Goal: Transaction & Acquisition: Purchase product/service

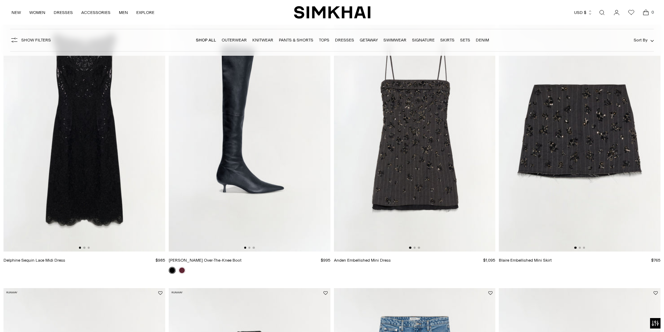
scroll to position [349, 0]
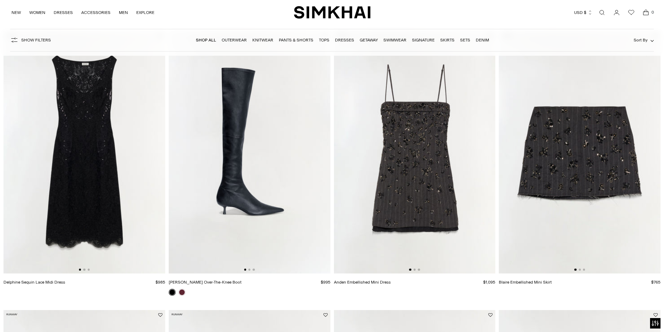
click at [341, 39] on link "Dresses" at bounding box center [344, 40] width 19 height 5
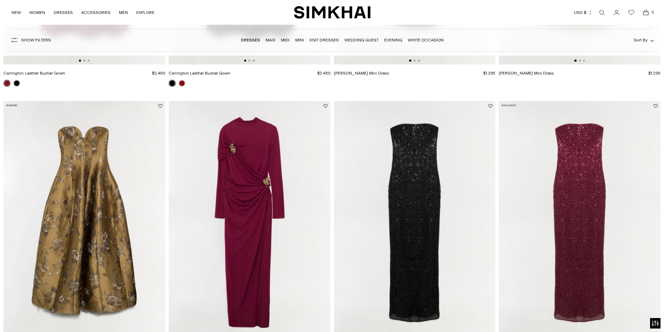
scroll to position [732, 0]
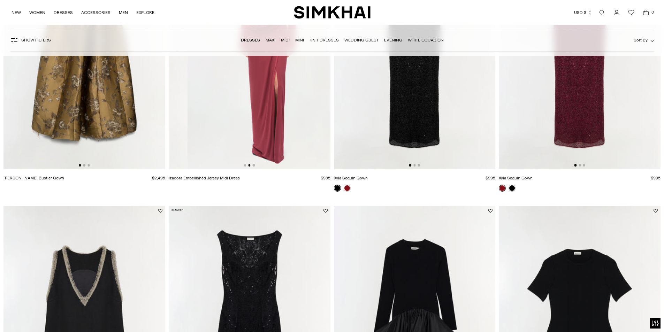
drag, startPoint x: 271, startPoint y: 144, endPoint x: 152, endPoint y: 144, distance: 119.3
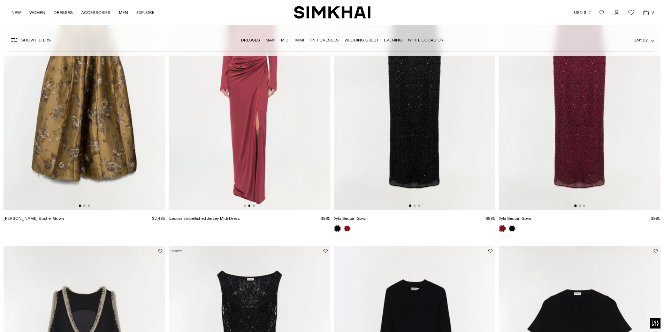
scroll to position [663, 0]
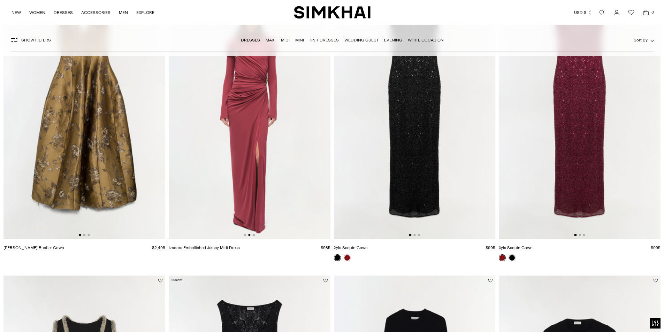
drag, startPoint x: 287, startPoint y: 161, endPoint x: 222, endPoint y: 164, distance: 64.6
click at [229, 162] on img at bounding box center [250, 118] width 162 height 243
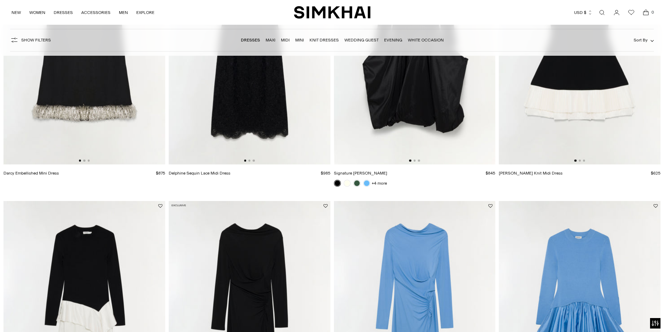
scroll to position [1116, 0]
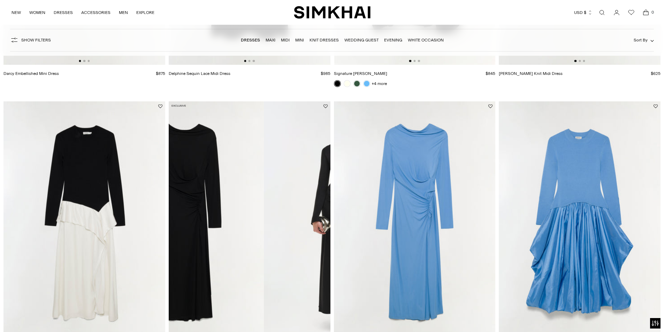
drag, startPoint x: 263, startPoint y: 228, endPoint x: 179, endPoint y: 239, distance: 85.2
click at [182, 239] on img at bounding box center [183, 222] width 162 height 243
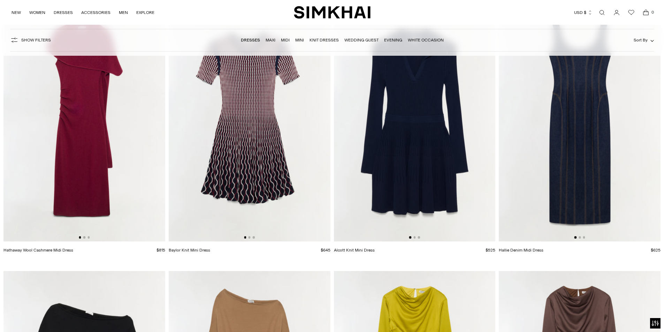
scroll to position [2023, 0]
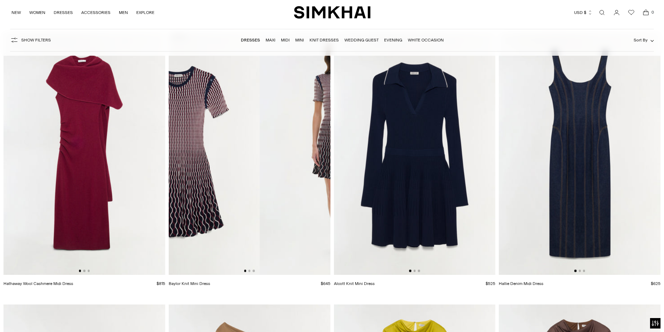
drag, startPoint x: 261, startPoint y: 199, endPoint x: 190, endPoint y: 201, distance: 70.8
click at [190, 201] on img at bounding box center [179, 153] width 162 height 243
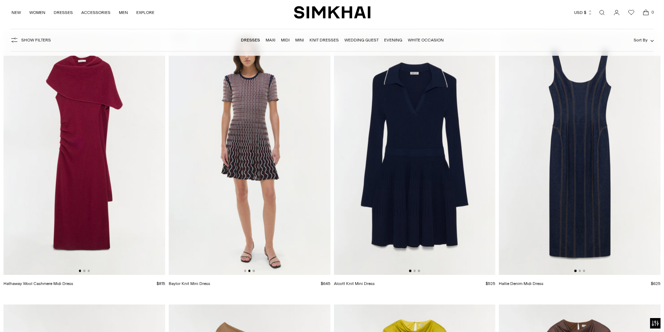
drag, startPoint x: 125, startPoint y: 176, endPoint x: 41, endPoint y: 177, distance: 83.7
click at [42, 177] on img at bounding box center [84, 153] width 162 height 243
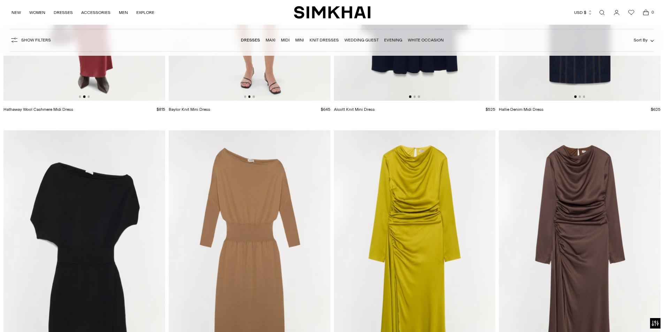
scroll to position [2302, 0]
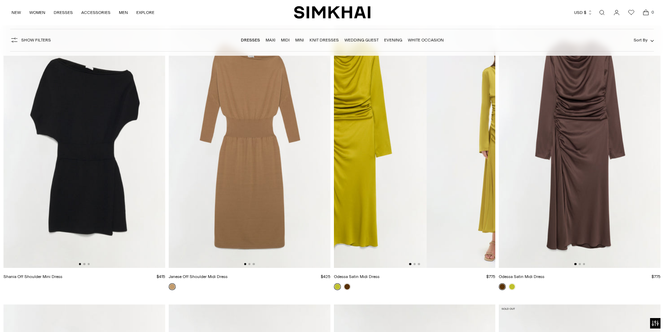
drag, startPoint x: 476, startPoint y: 154, endPoint x: 379, endPoint y: 161, distance: 96.5
click at [379, 161] on img at bounding box center [346, 147] width 162 height 243
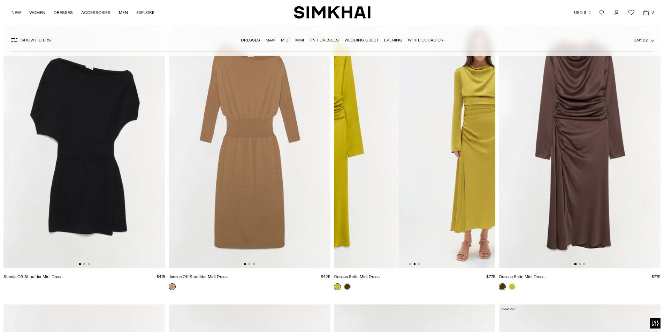
scroll to position [0, 162]
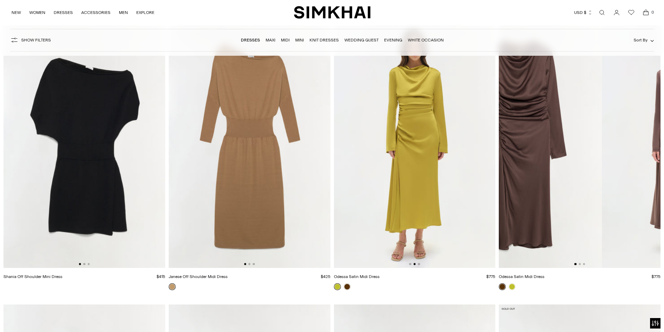
drag, startPoint x: 644, startPoint y: 154, endPoint x: 571, endPoint y: 157, distance: 74.0
click at [571, 157] on img at bounding box center [521, 147] width 162 height 243
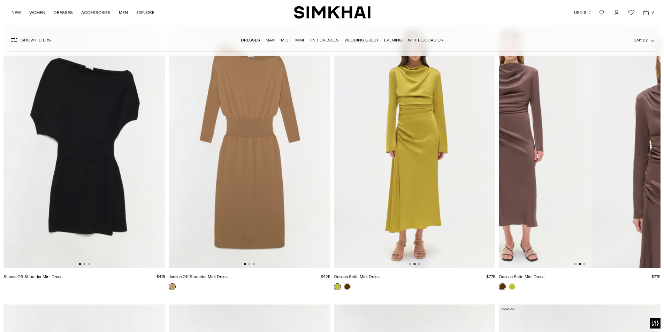
drag, startPoint x: 652, startPoint y: 159, endPoint x: 561, endPoint y: 166, distance: 91.3
click at [564, 166] on img at bounding box center [512, 147] width 162 height 243
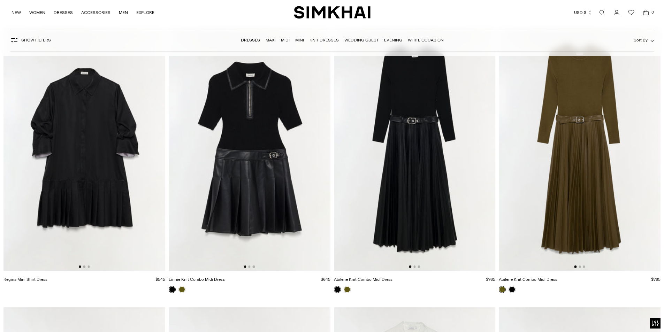
scroll to position [2860, 0]
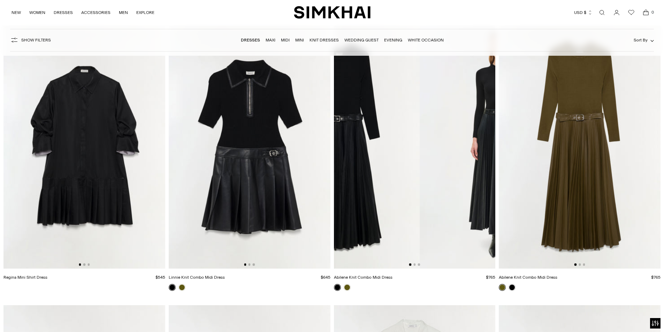
drag, startPoint x: 444, startPoint y: 169, endPoint x: 368, endPoint y: 179, distance: 77.0
click at [368, 179] on img at bounding box center [339, 147] width 162 height 243
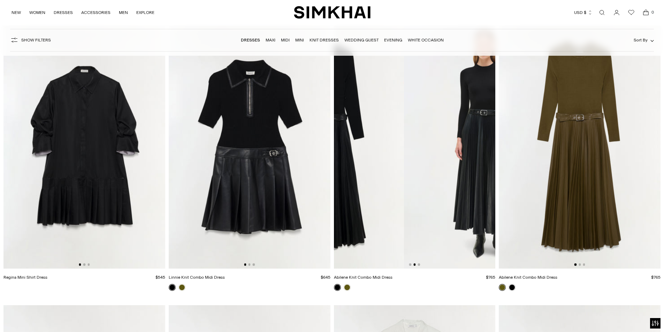
scroll to position [0, 162]
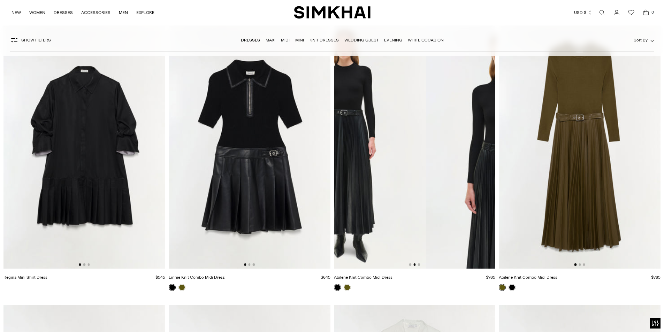
drag, startPoint x: 456, startPoint y: 204, endPoint x: 381, endPoint y: 203, distance: 75.3
click at [381, 203] on img at bounding box center [345, 147] width 162 height 243
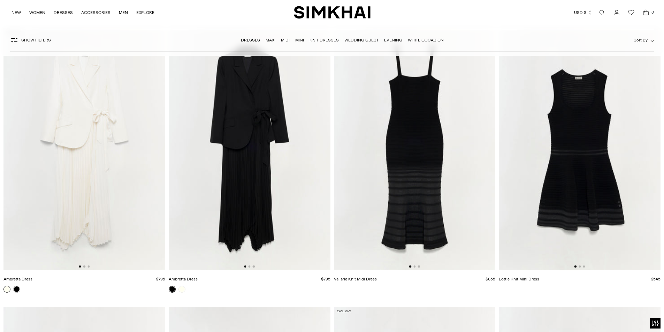
scroll to position [3417, 0]
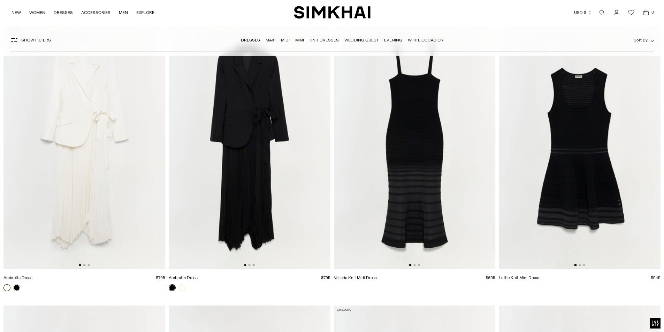
drag, startPoint x: 289, startPoint y: 175, endPoint x: 180, endPoint y: 174, distance: 109.5
click at [180, 174] on img at bounding box center [250, 148] width 162 height 243
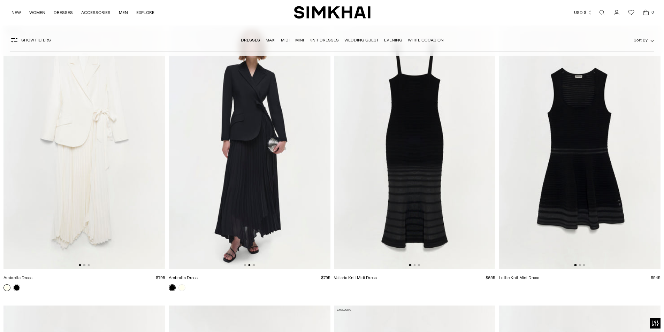
drag, startPoint x: 279, startPoint y: 155, endPoint x: 213, endPoint y: 159, distance: 66.3
click at [213, 159] on img at bounding box center [250, 148] width 162 height 243
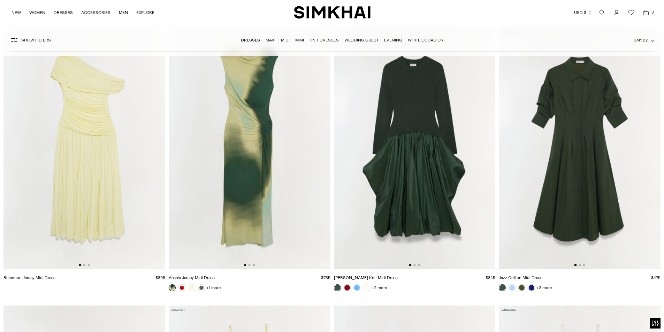
scroll to position [4533, 0]
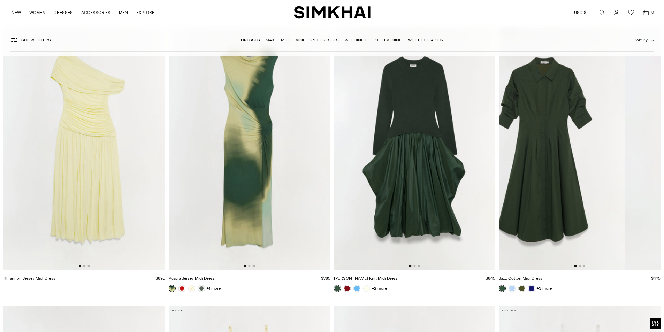
drag, startPoint x: 581, startPoint y: 162, endPoint x: 520, endPoint y: 170, distance: 61.2
click at [520, 170] on img at bounding box center [544, 149] width 162 height 243
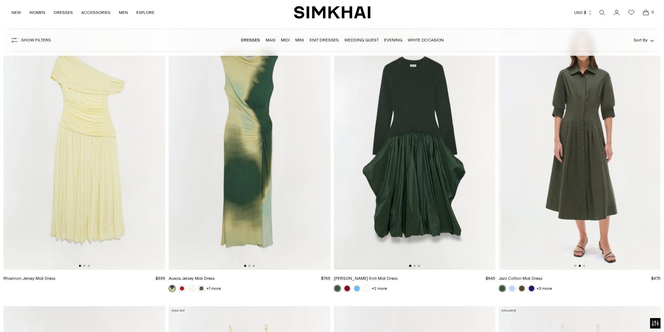
scroll to position [0, 162]
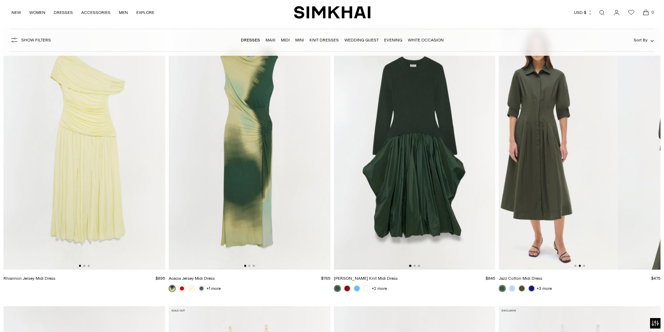
drag, startPoint x: 609, startPoint y: 156, endPoint x: 532, endPoint y: 172, distance: 78.6
click at [537, 169] on img at bounding box center [537, 149] width 162 height 243
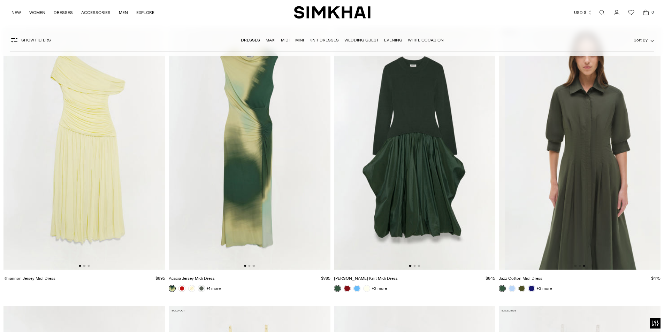
scroll to position [0, 323]
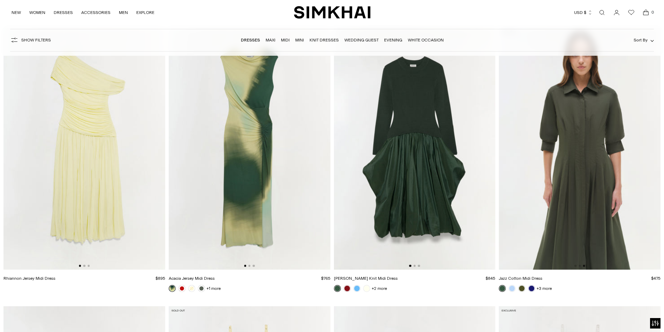
drag, startPoint x: 628, startPoint y: 195, endPoint x: 540, endPoint y: 204, distance: 88.7
click at [543, 203] on img at bounding box center [580, 149] width 162 height 243
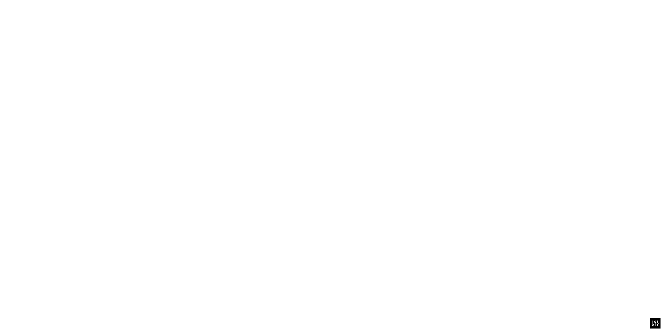
click at [593, 192] on img at bounding box center [580, 149] width 162 height 243
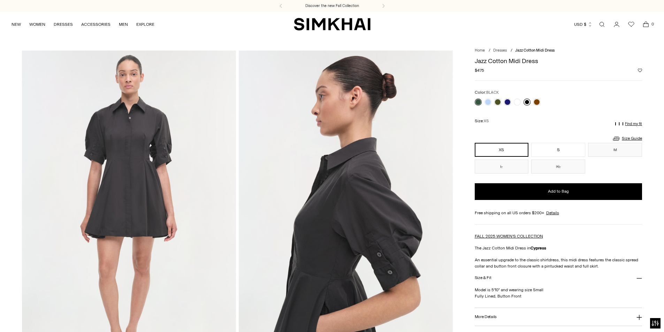
click at [528, 103] on link at bounding box center [527, 102] width 7 height 7
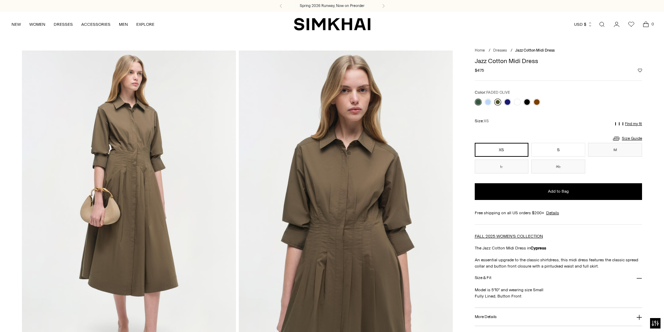
click at [497, 103] on link at bounding box center [497, 102] width 7 height 7
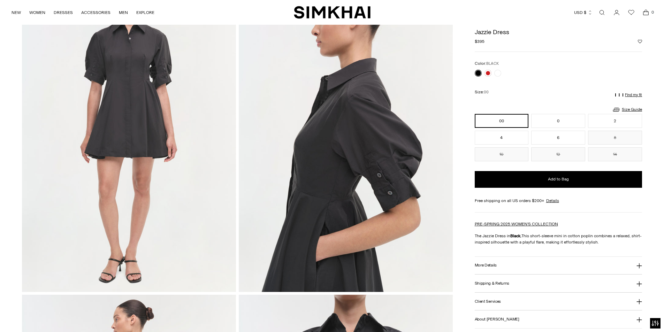
scroll to position [67, 0]
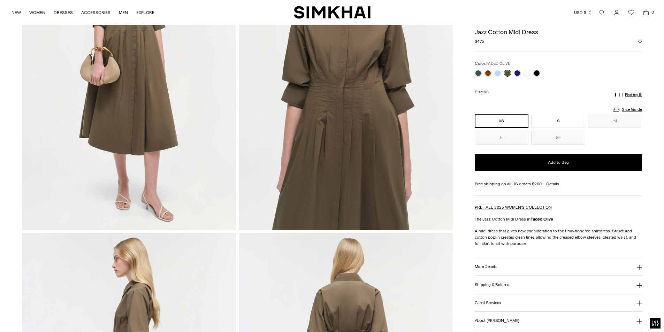
scroll to position [139, 0]
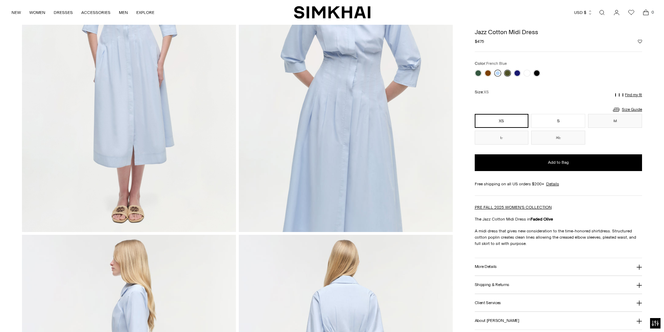
click at [498, 76] on link at bounding box center [497, 73] width 7 height 7
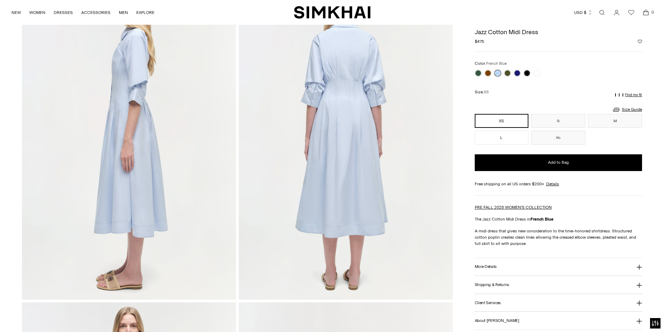
scroll to position [384, 0]
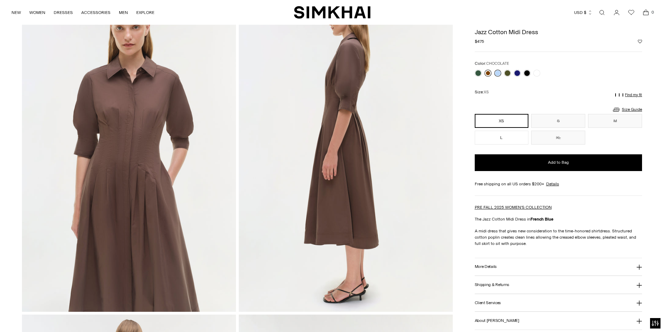
click at [487, 74] on link at bounding box center [488, 73] width 7 height 7
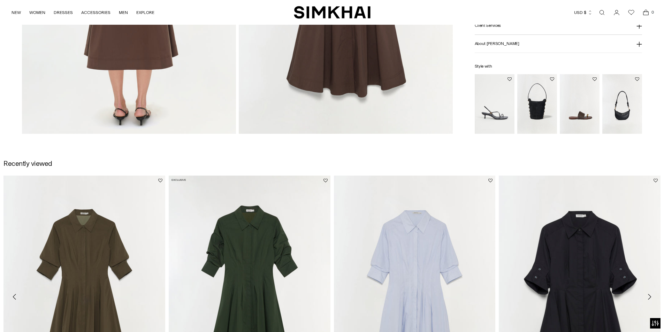
scroll to position [872, 0]
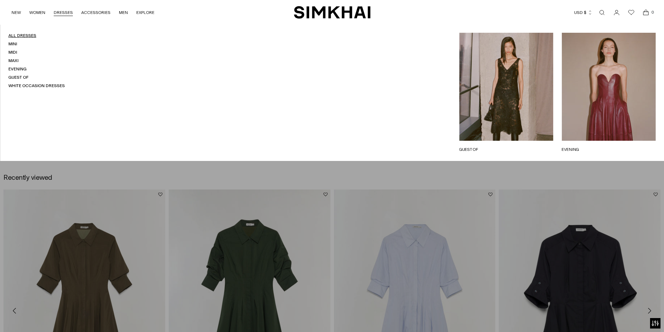
click at [24, 37] on link "All Dresses" at bounding box center [22, 35] width 28 height 5
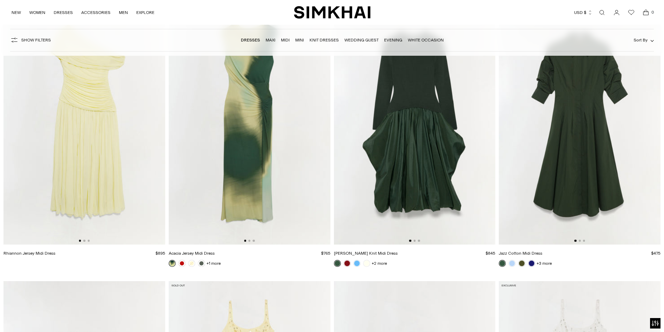
scroll to position [4464, 0]
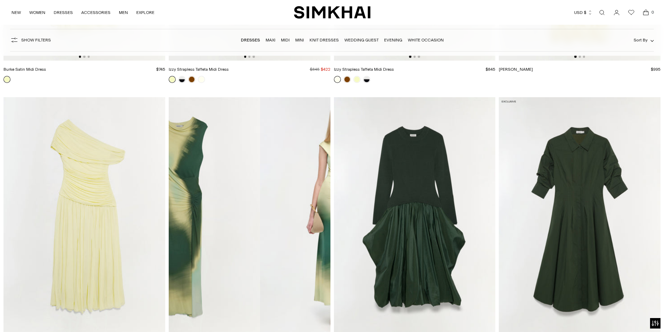
drag, startPoint x: 272, startPoint y: 239, endPoint x: 182, endPoint y: 239, distance: 89.6
click at [186, 239] on img at bounding box center [179, 218] width 162 height 243
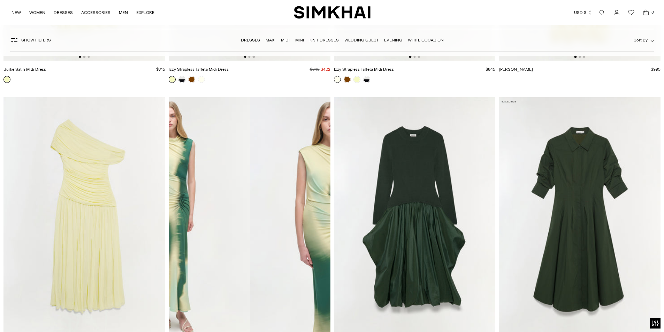
drag, startPoint x: 285, startPoint y: 231, endPoint x: 167, endPoint y: 230, distance: 117.9
click at [181, 230] on img at bounding box center [170, 218] width 162 height 243
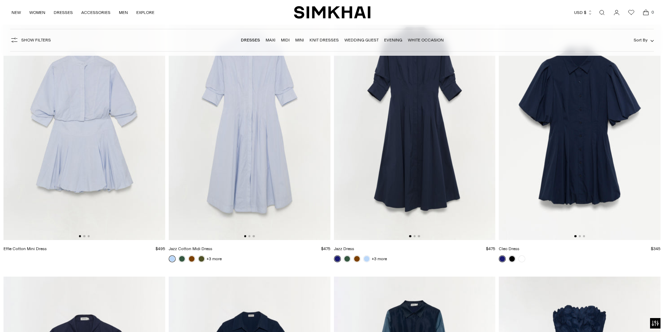
scroll to position [5405, 0]
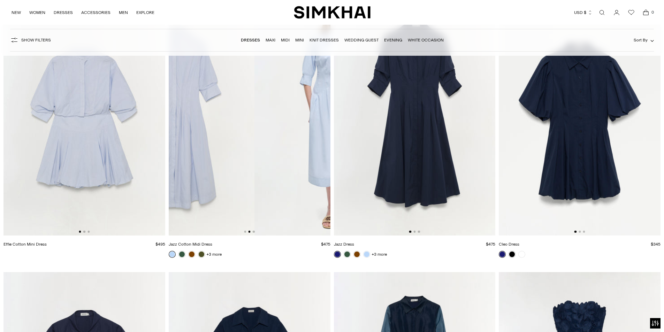
drag, startPoint x: 286, startPoint y: 166, endPoint x: 175, endPoint y: 174, distance: 111.2
click at [178, 173] on img at bounding box center [174, 114] width 162 height 243
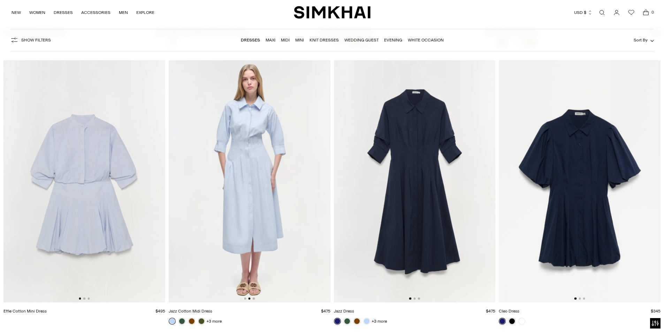
scroll to position [5335, 0]
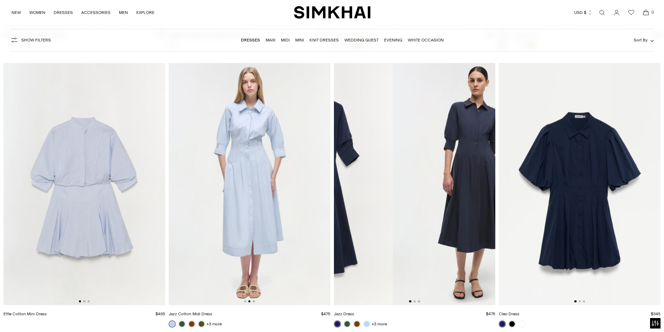
drag, startPoint x: 449, startPoint y: 210, endPoint x: 340, endPoint y: 217, distance: 108.7
click at [340, 217] on img at bounding box center [313, 184] width 162 height 243
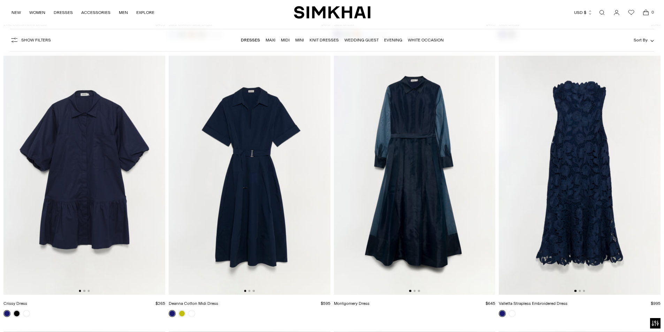
scroll to position [5614, 0]
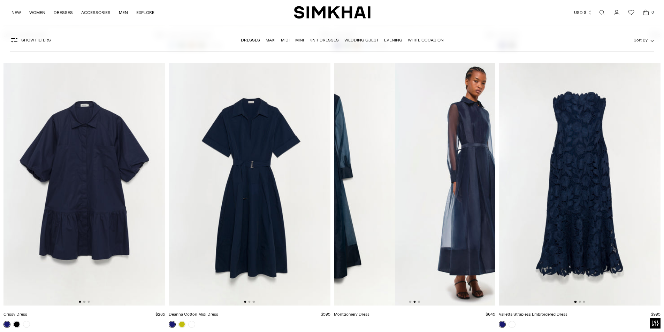
drag, startPoint x: 472, startPoint y: 203, endPoint x: 341, endPoint y: 210, distance: 131.3
click at [341, 210] on img at bounding box center [315, 184] width 162 height 243
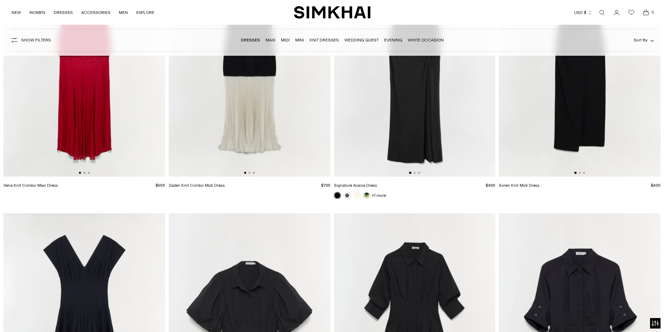
scroll to position [6207, 0]
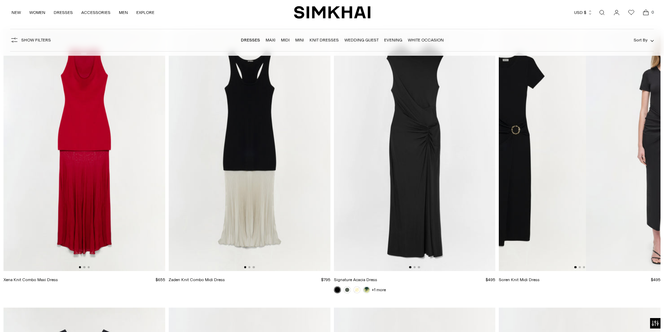
drag, startPoint x: 597, startPoint y: 159, endPoint x: 513, endPoint y: 168, distance: 84.5
click at [513, 168] on img at bounding box center [505, 150] width 162 height 243
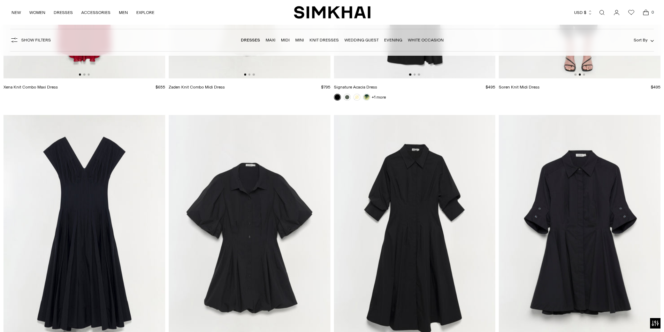
scroll to position [6486, 0]
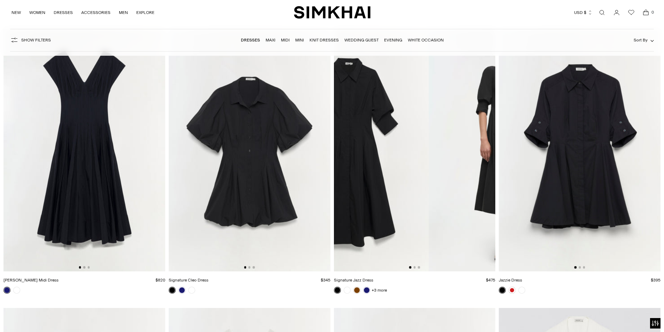
drag, startPoint x: 447, startPoint y: 164, endPoint x: 361, endPoint y: 169, distance: 85.9
click at [372, 169] on img at bounding box center [348, 150] width 162 height 243
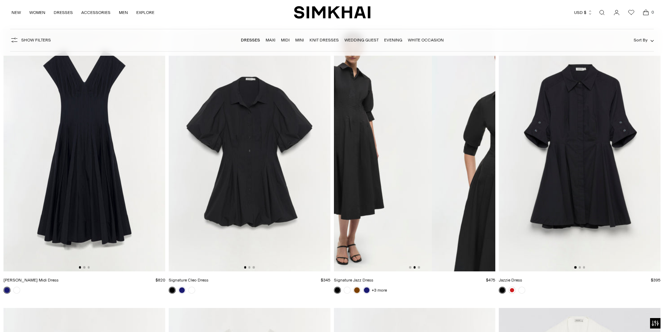
drag, startPoint x: 437, startPoint y: 168, endPoint x: 280, endPoint y: 167, distance: 156.9
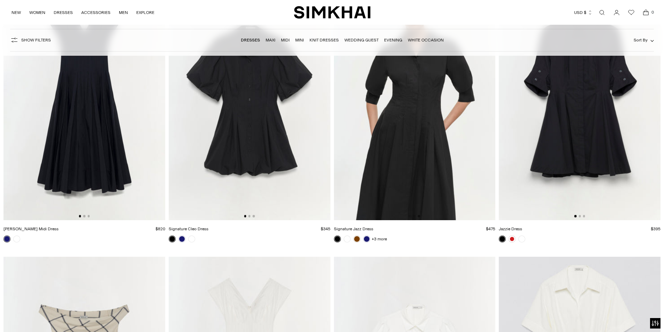
scroll to position [6556, 0]
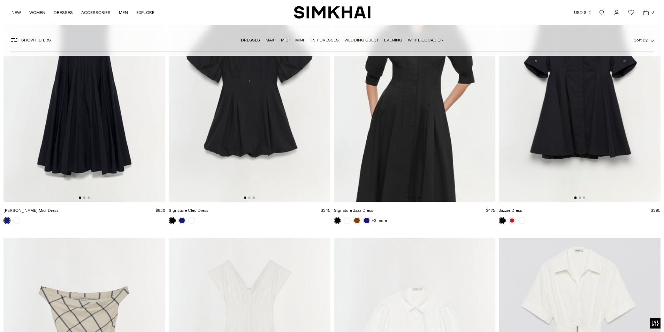
click at [427, 154] on img at bounding box center [415, 80] width 162 height 243
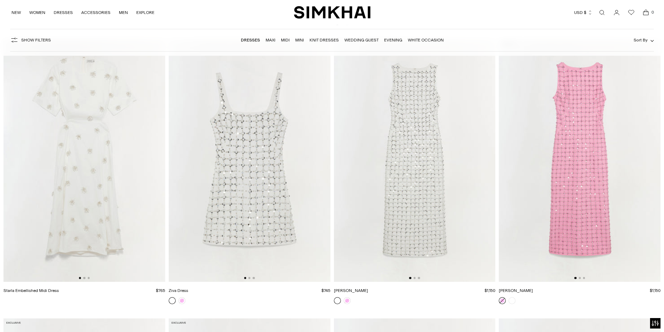
scroll to position [7881, 0]
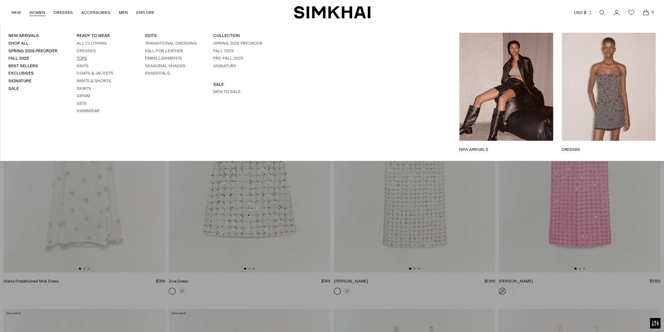
click at [83, 58] on link "Tops" at bounding box center [82, 58] width 10 height 5
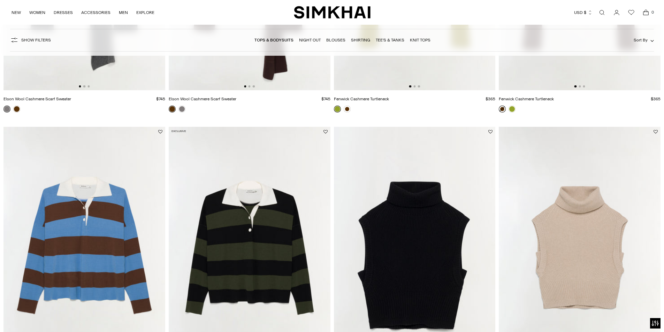
scroll to position [1003, 0]
